Goal: Task Accomplishment & Management: Complete application form

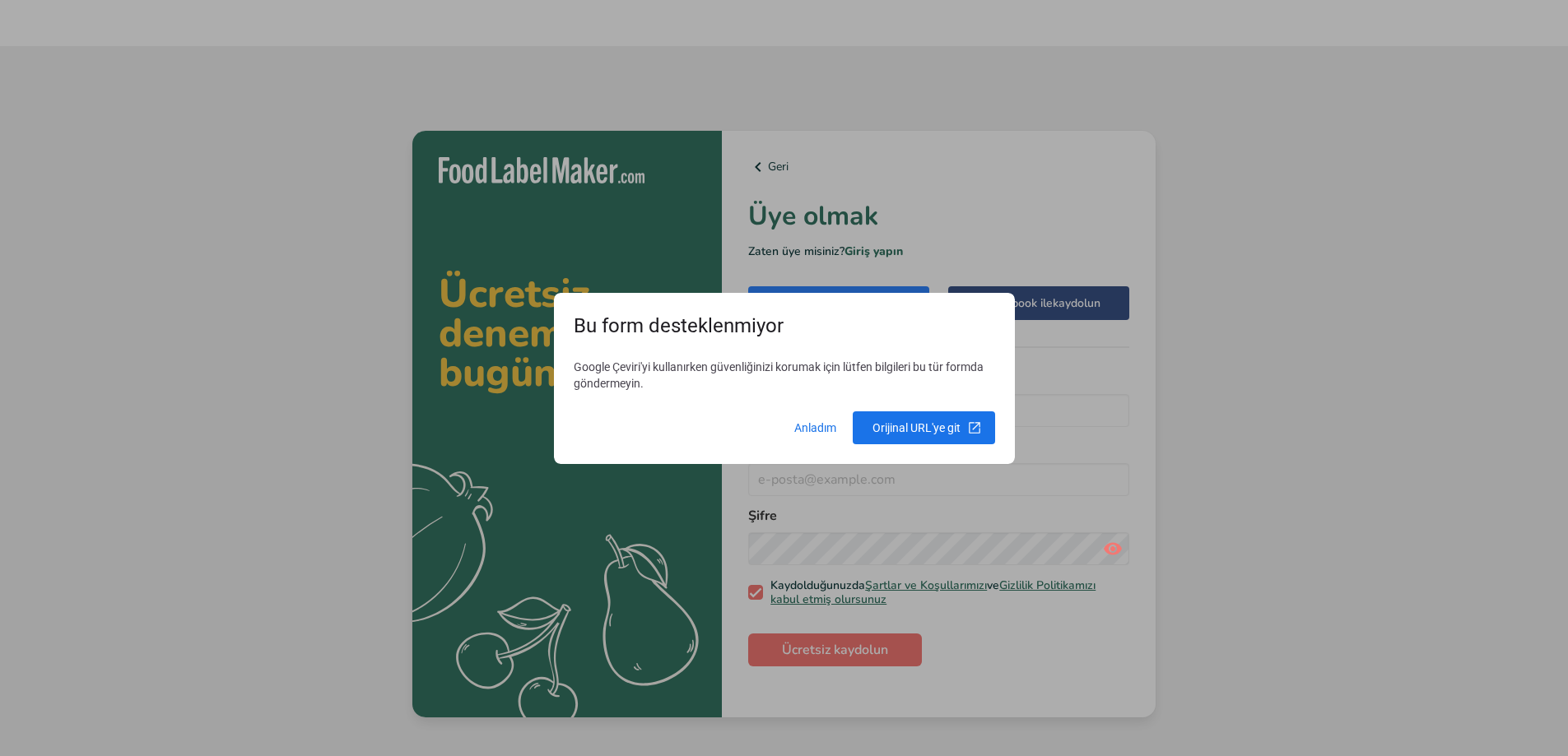
click at [806, 414] on body "Ücretsiz denemenizi bugün alın .a{fill:#f5f3ed;} Geri Üye olmak Zaten üye misin…" at bounding box center [784, 424] width 1568 height 756
click at [805, 421] on span at bounding box center [815, 427] width 62 height 39
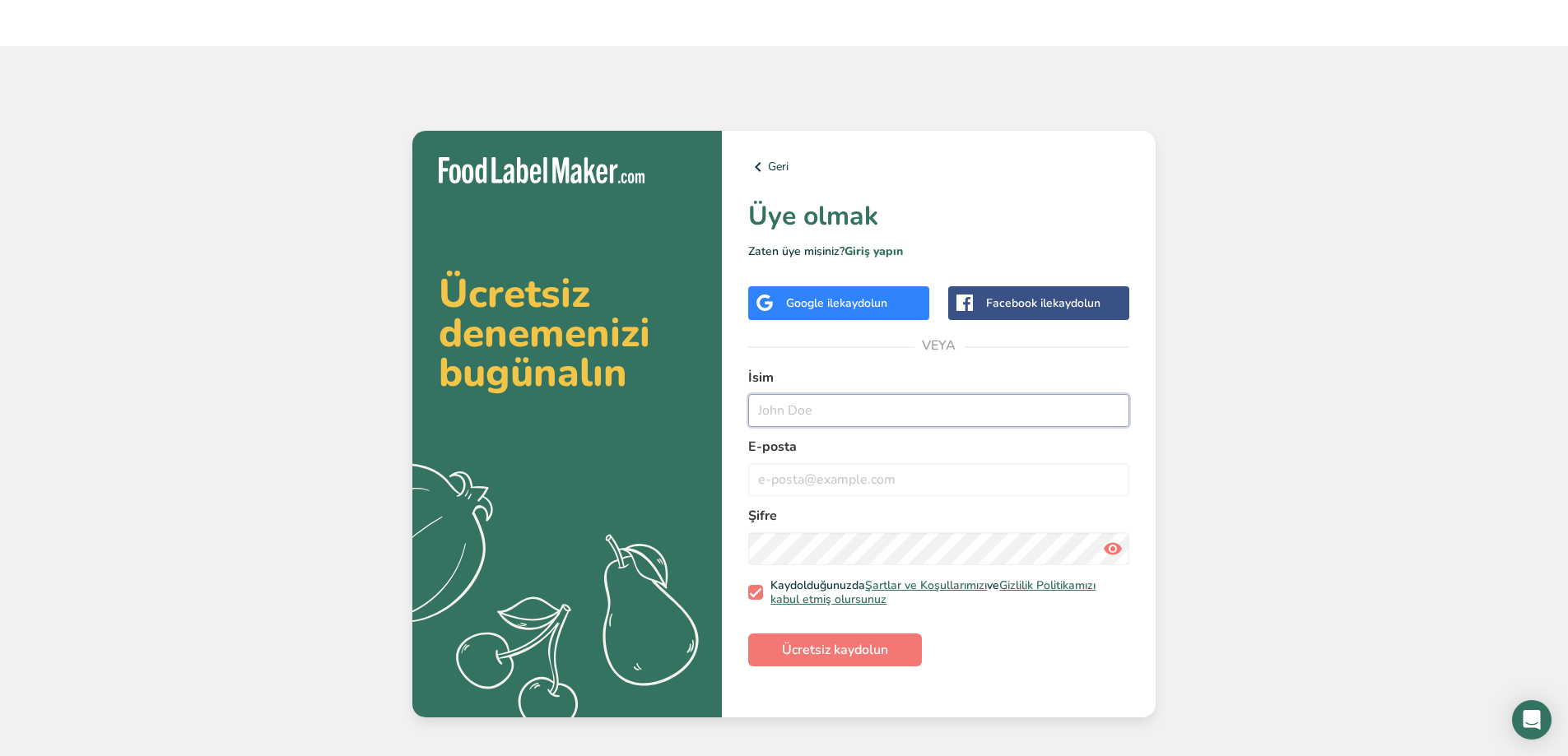
click at [794, 404] on input "text" at bounding box center [938, 411] width 381 height 33
type input "Zeynep"
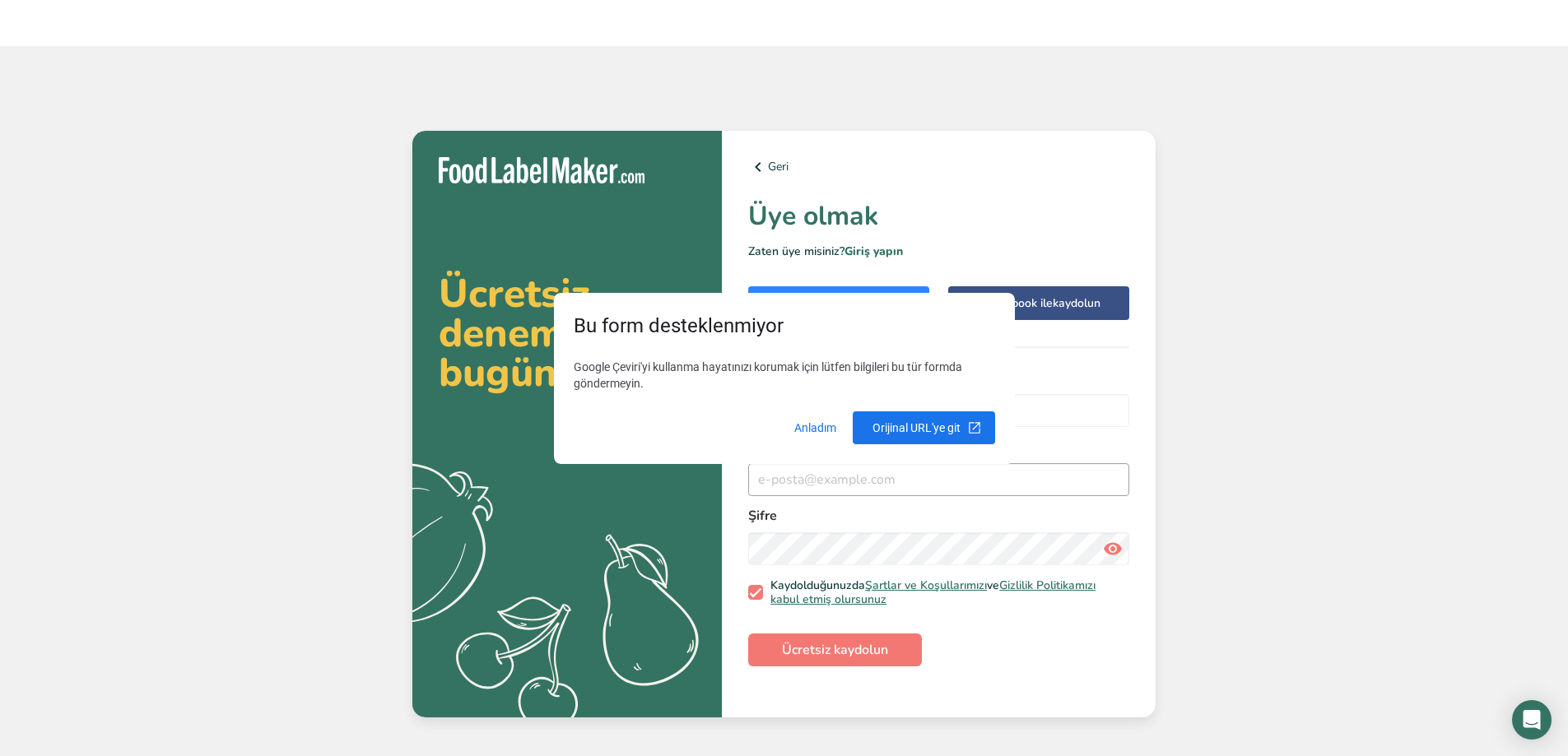
click at [800, 475] on body "Ücretsiz denemenizi bugün alın .a{fill:#f5f3ed;} Geri Üye olmak Zaten üye misin…" at bounding box center [784, 424] width 1568 height 756
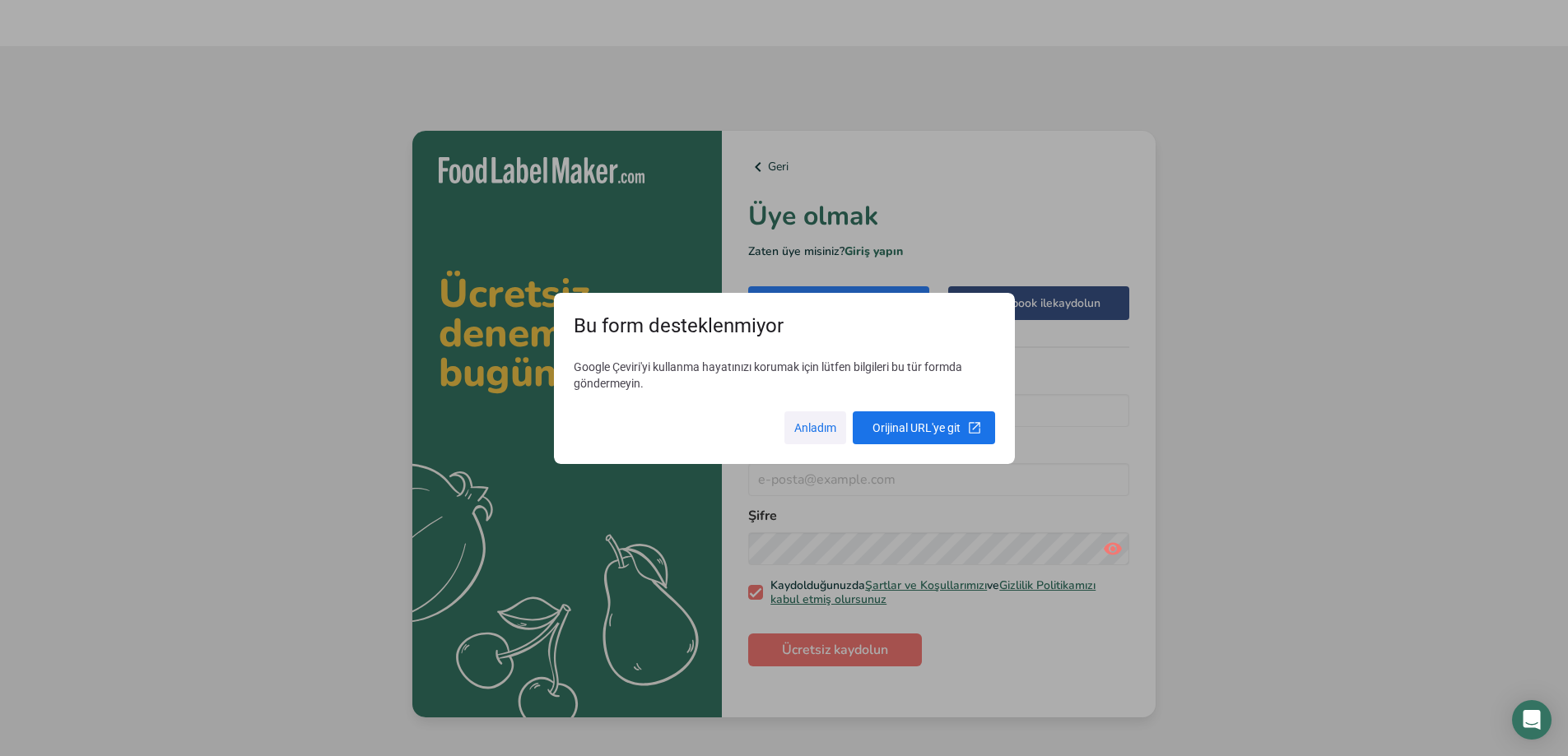
click at [820, 440] on span at bounding box center [815, 427] width 62 height 39
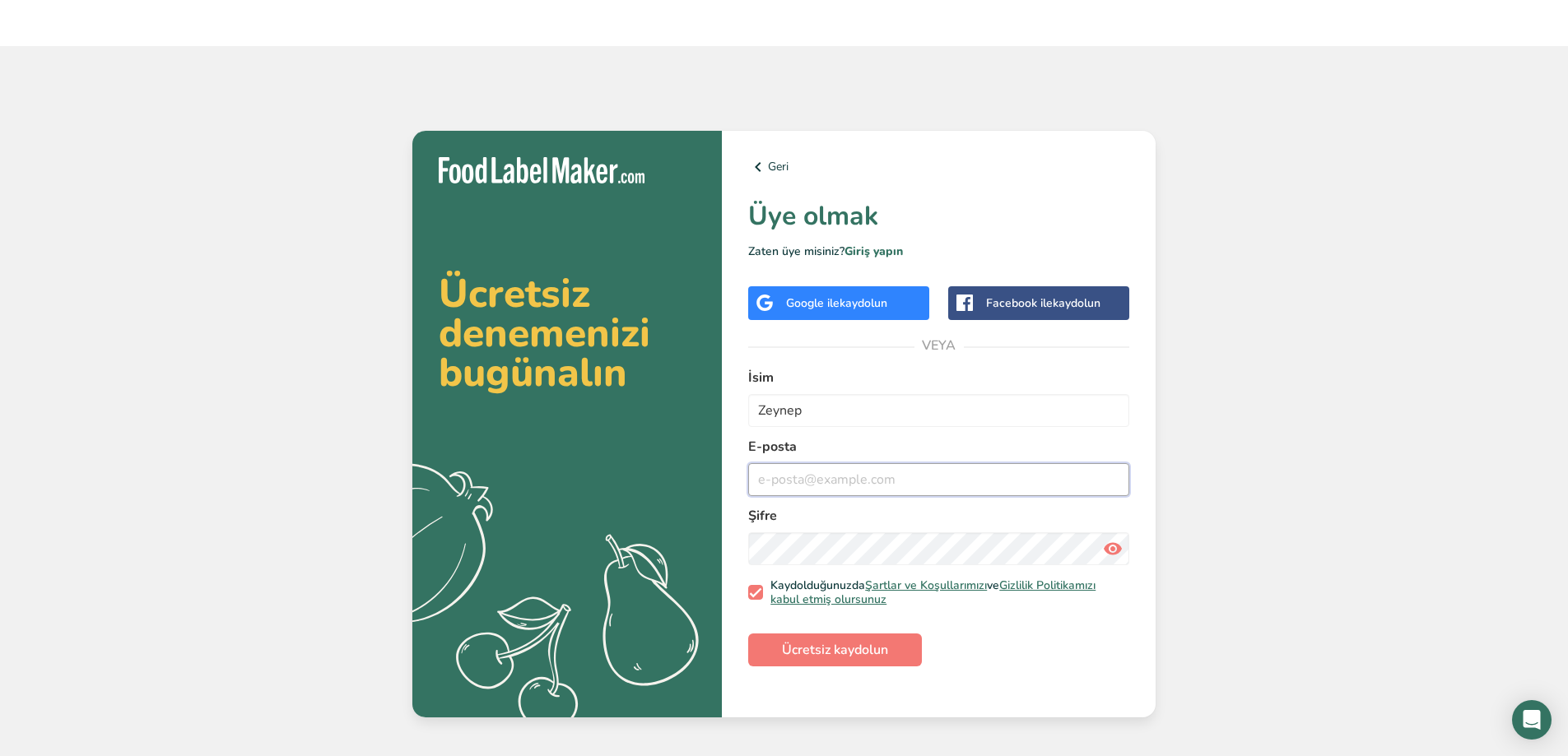
click at [804, 483] on input "email" at bounding box center [938, 480] width 381 height 33
click at [748, 633] on button "Ücretsiz kaydolun" at bounding box center [835, 649] width 174 height 33
click at [855, 482] on input "zeynepesahin99gmai" at bounding box center [938, 480] width 381 height 33
click at [943, 484] on input "zeynepesahin99@gmai" at bounding box center [938, 480] width 381 height 33
type input "[EMAIL_ADDRESS][DOMAIN_NAME]"
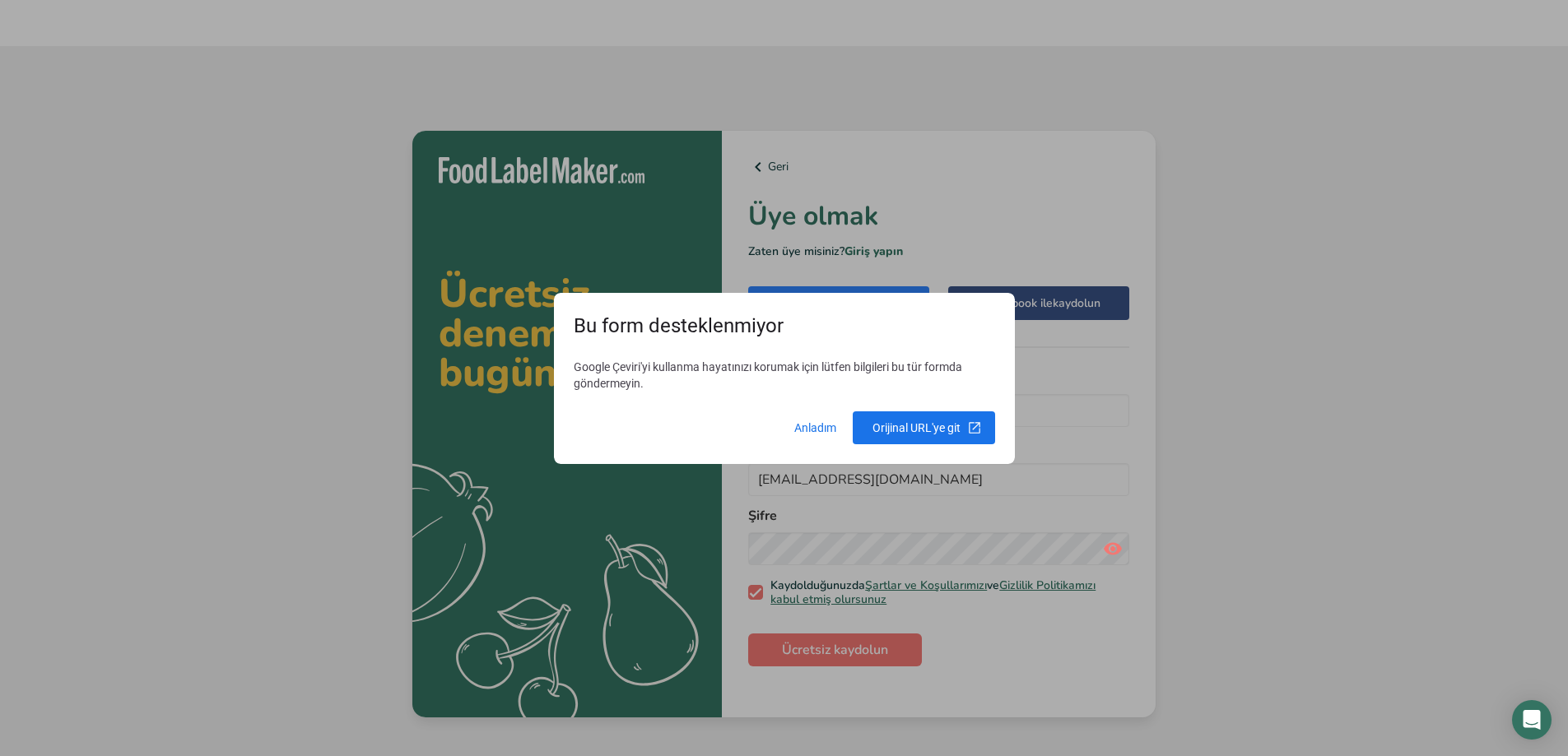
click at [943, 536] on body "Ücretsiz denemenizi bugün alın .a{fill:#f5f3ed;} Geri Üye olmak Zaten üye misin…" at bounding box center [784, 424] width 1568 height 756
click at [917, 430] on span at bounding box center [924, 427] width 142 height 39
